Goal: Navigation & Orientation: Find specific page/section

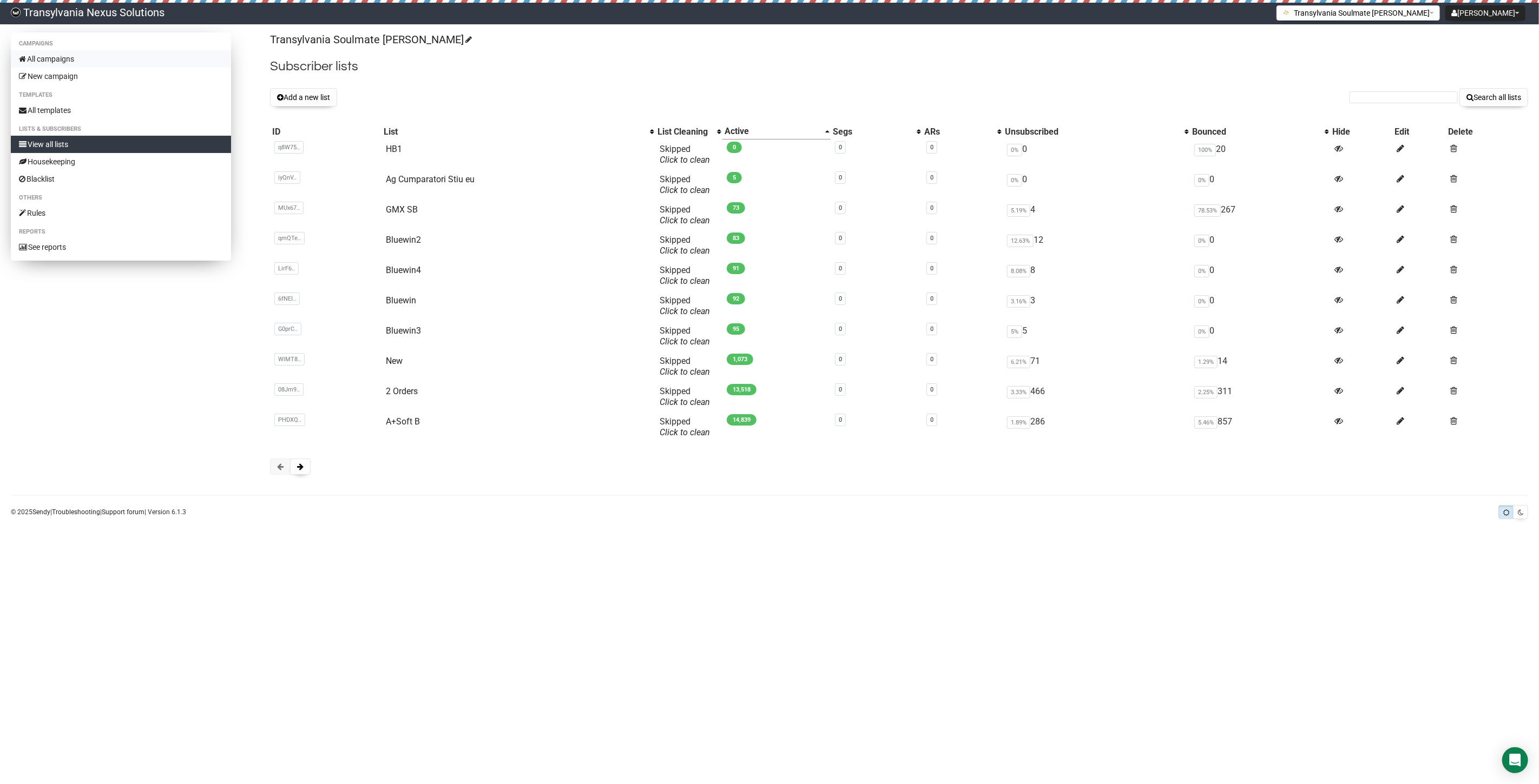
click at [97, 59] on link "All campaigns" at bounding box center [121, 59] width 220 height 17
click at [295, 464] on button at bounding box center [300, 466] width 20 height 16
click at [83, 56] on link "All campaigns" at bounding box center [121, 59] width 220 height 17
